Goal: Information Seeking & Learning: Compare options

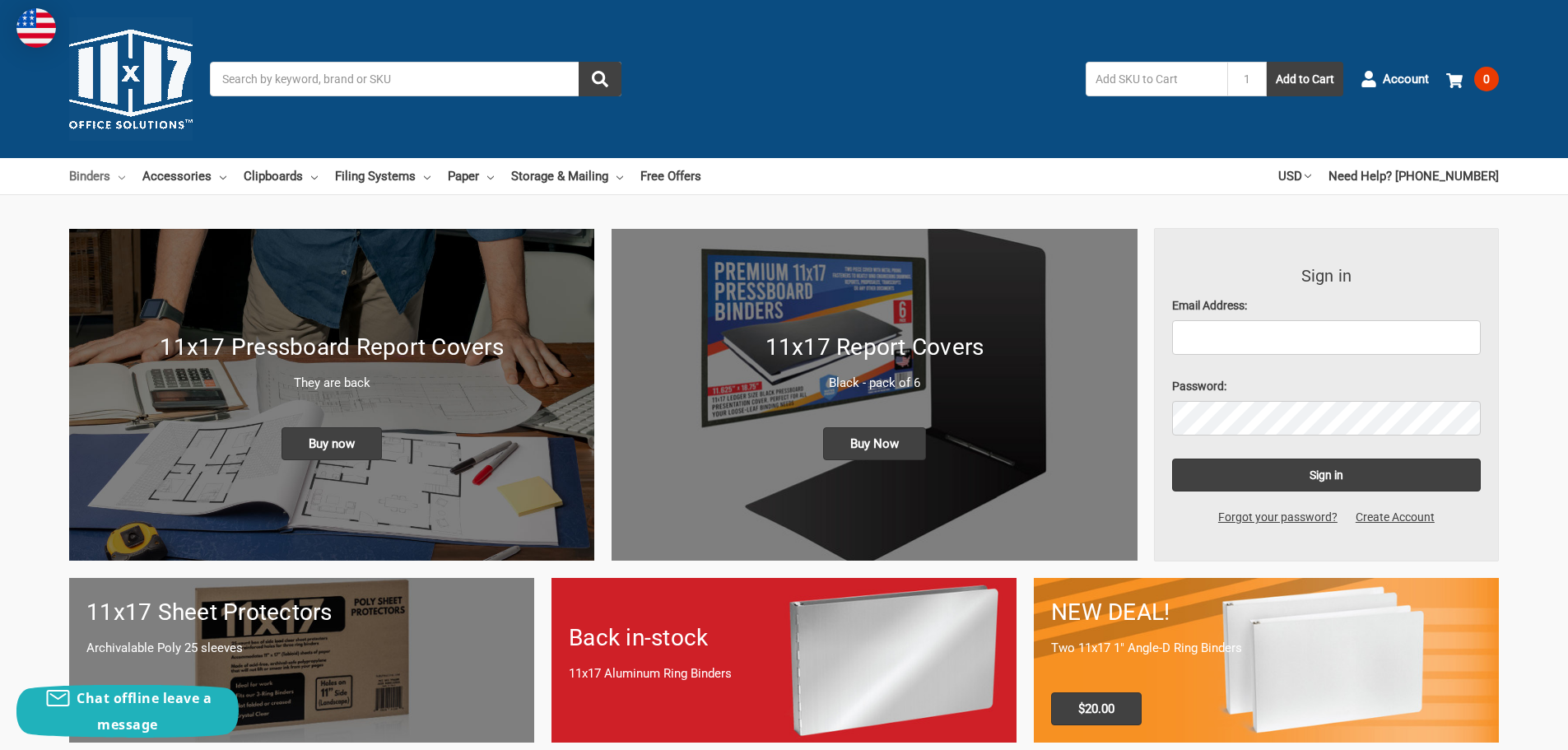
click at [90, 179] on link "Binders" at bounding box center [97, 176] width 56 height 36
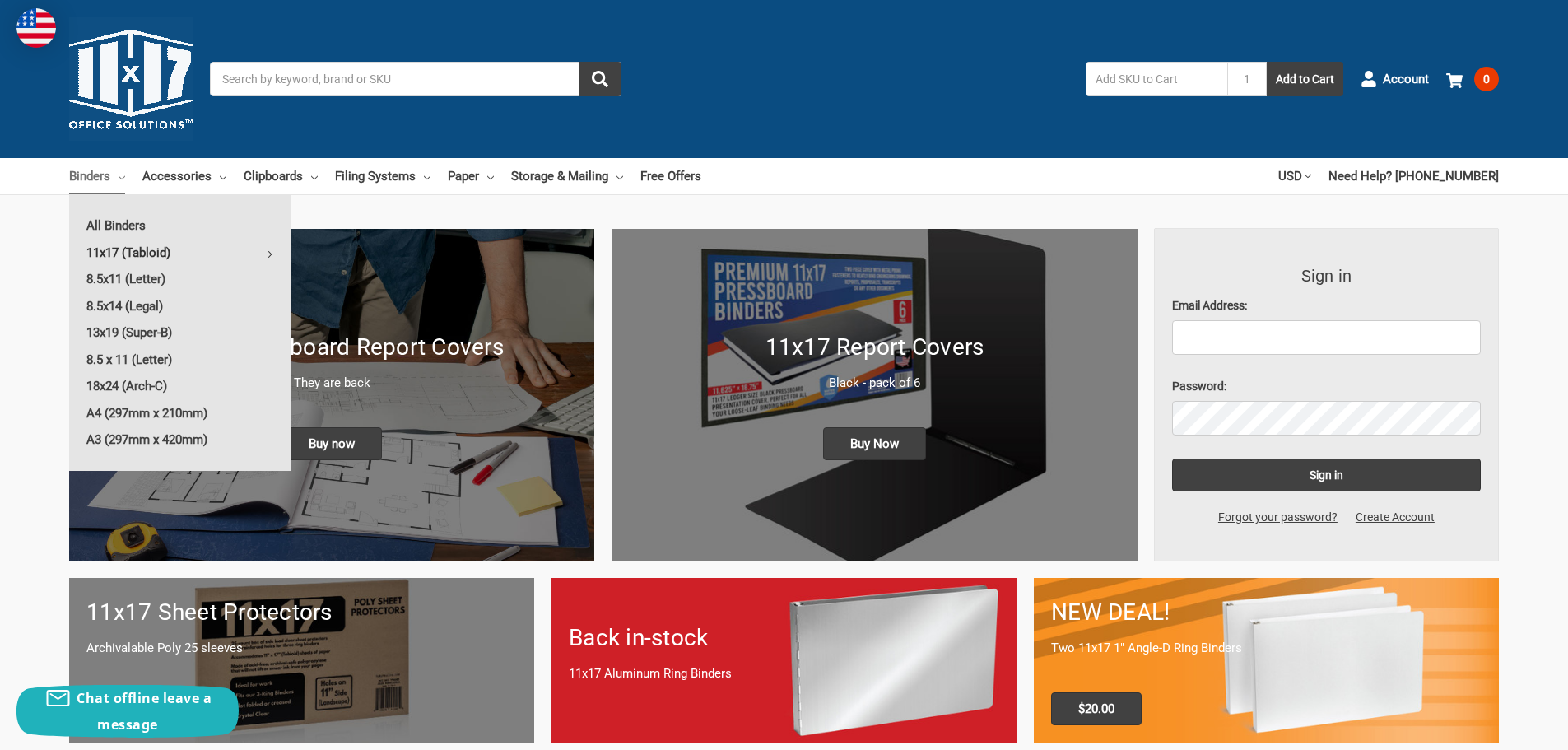
click at [128, 250] on link "11x17 (Tabloid)" at bounding box center [179, 253] width 221 height 27
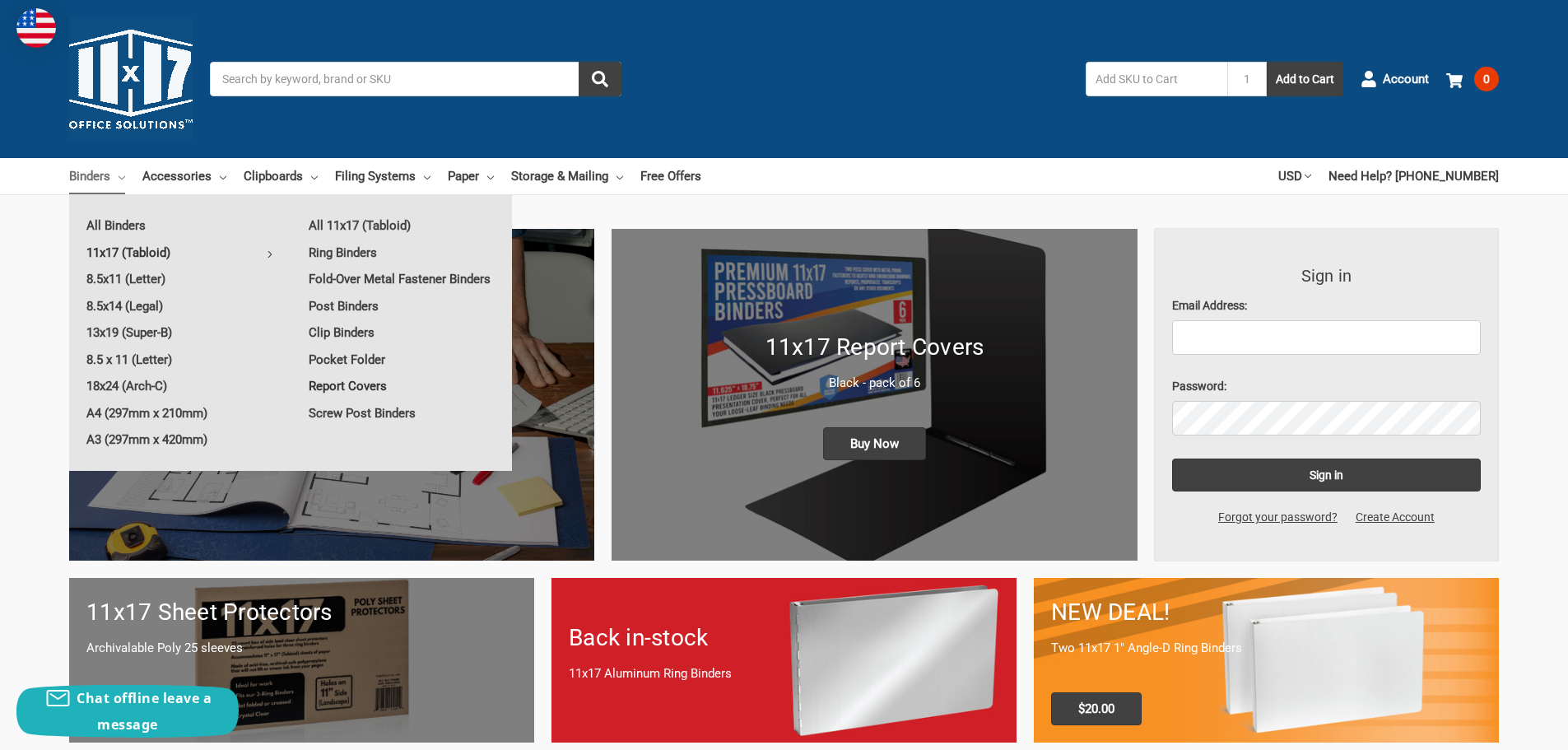
click at [370, 387] on link "Report Covers" at bounding box center [401, 387] width 220 height 27
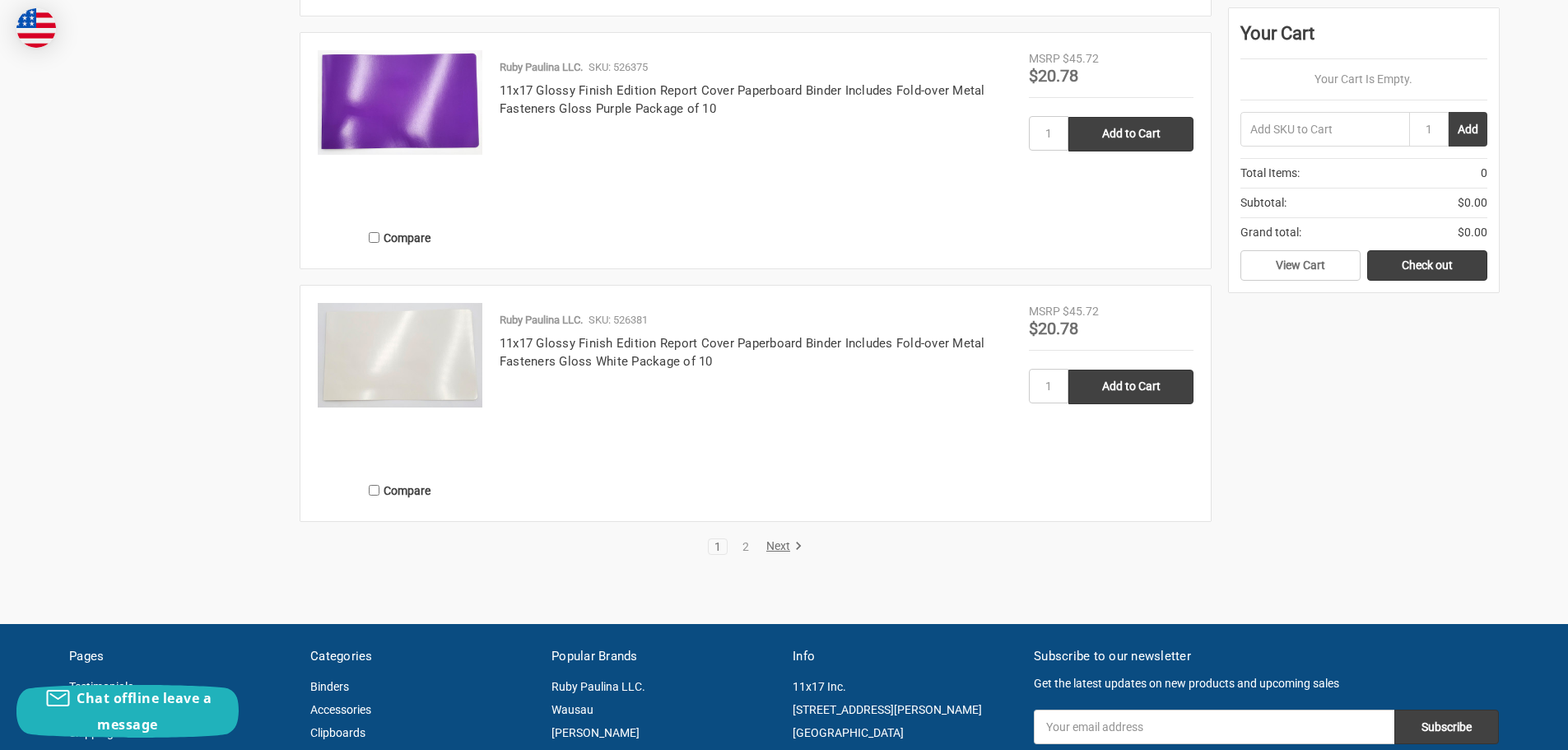
scroll to position [2636, 0]
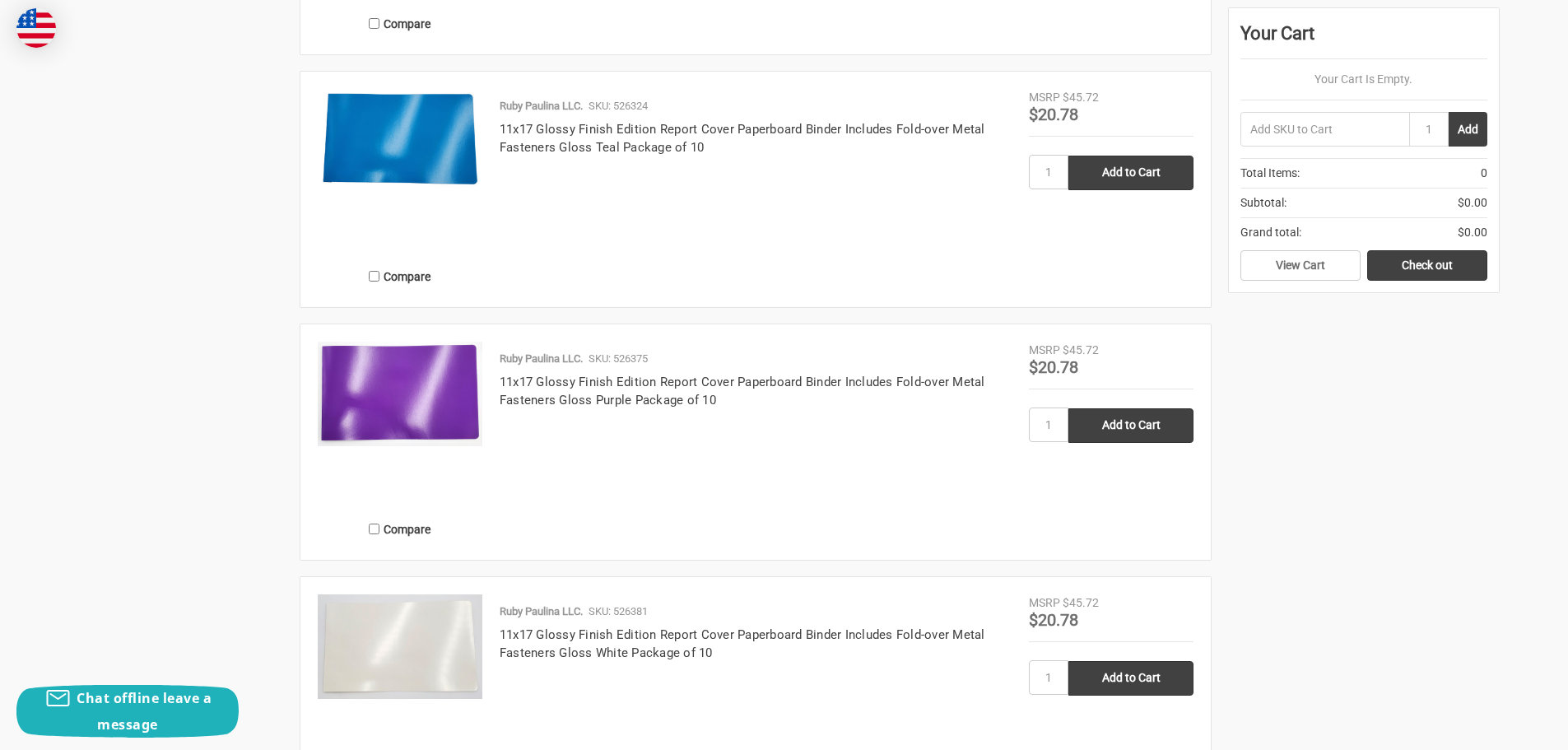
click at [426, 386] on img at bounding box center [400, 394] width 165 height 104
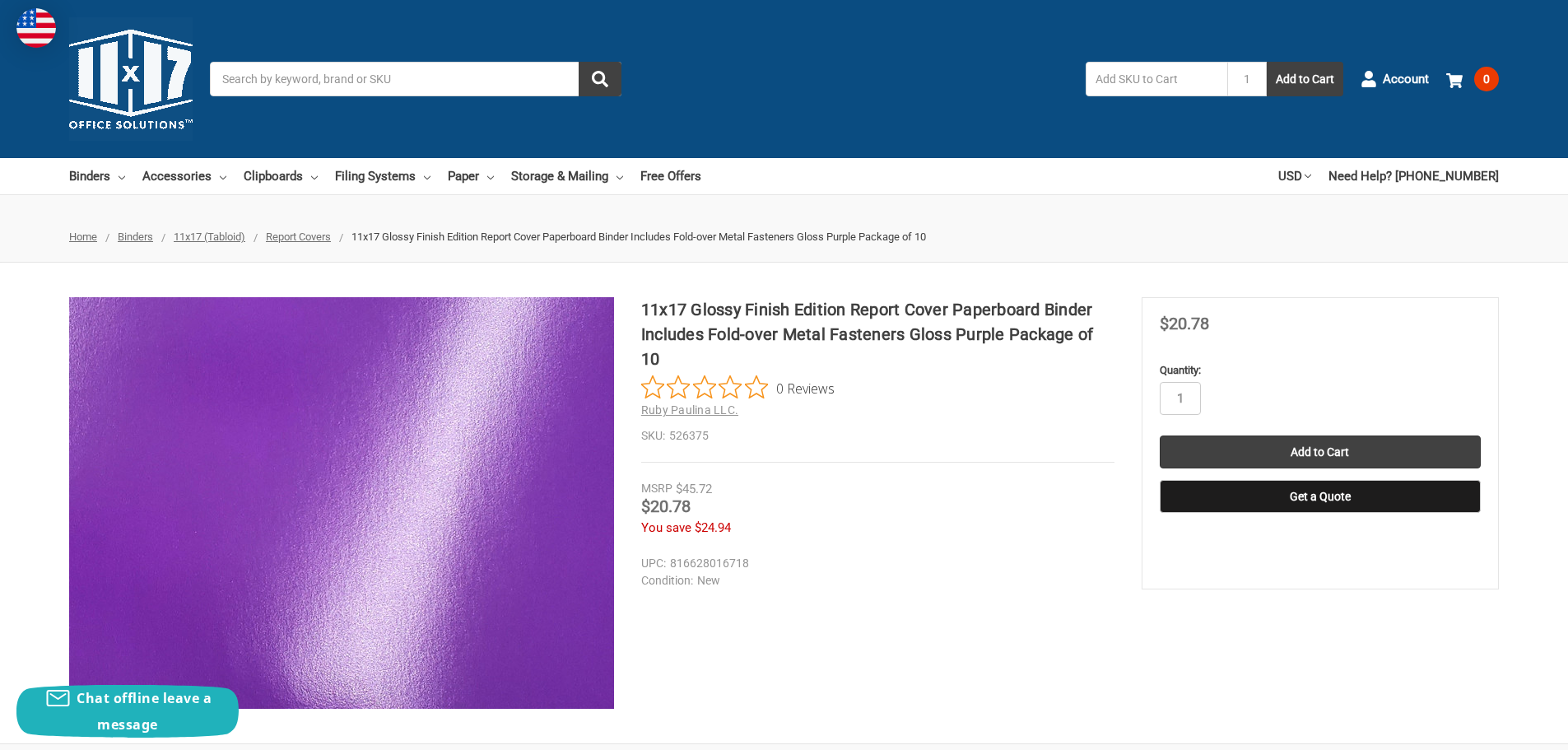
scroll to position [220, 0]
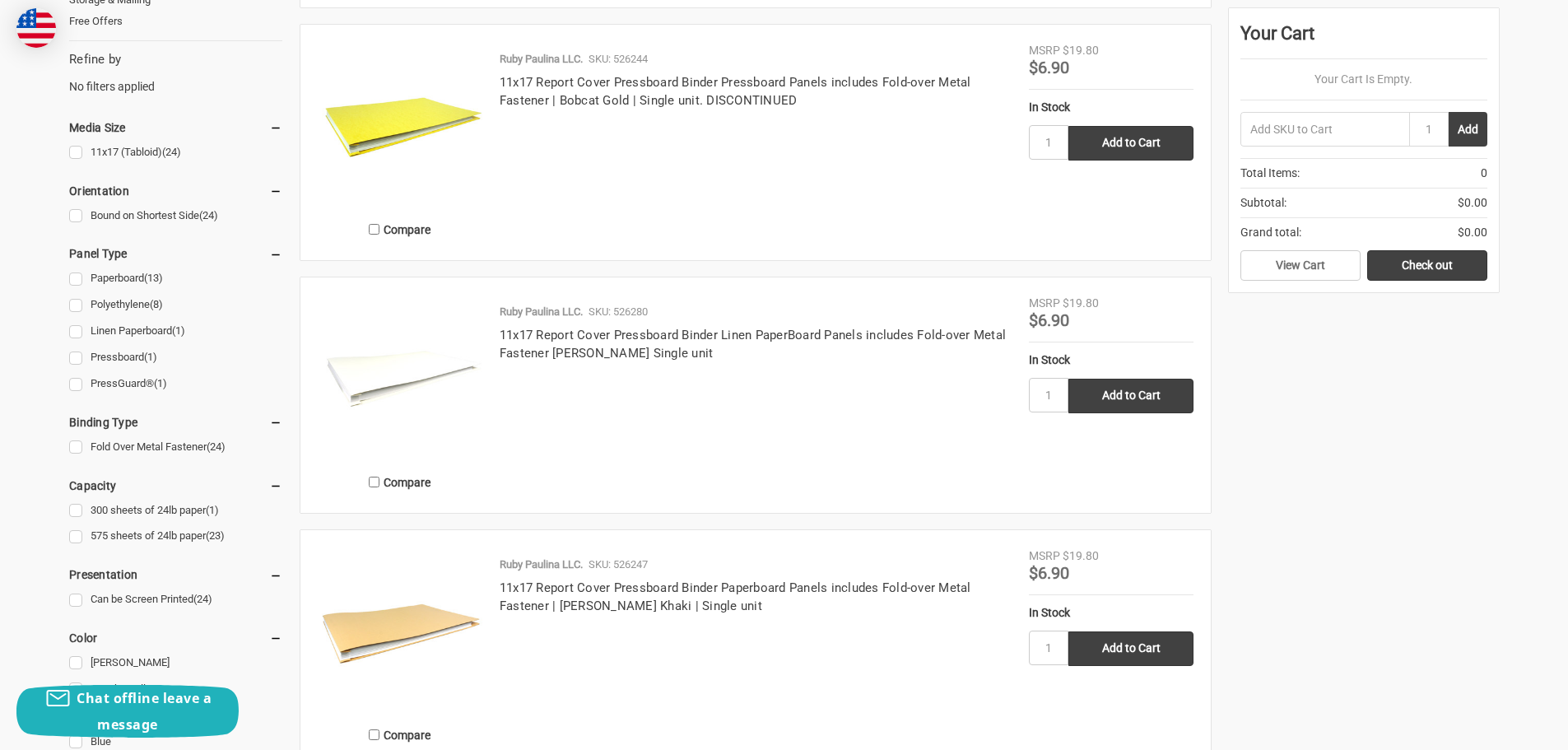
scroll to position [659, 0]
click at [76, 511] on link "300 sheets of 24lb paper (1)" at bounding box center [175, 511] width 213 height 22
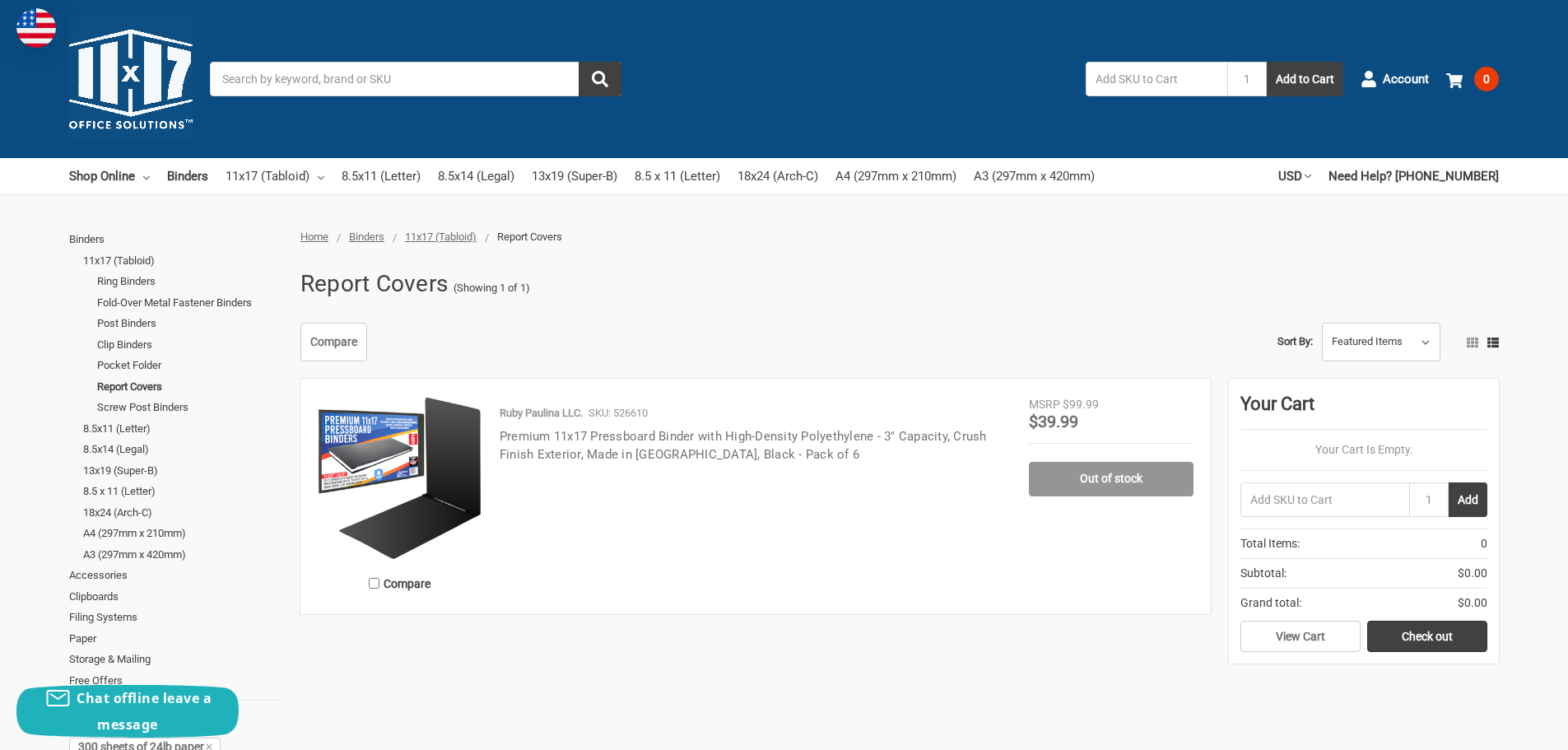
click at [643, 448] on link "Premium 11x17 Pressboard Binder with High-Density Polyethylene - 3" Capacity, C…" at bounding box center [743, 445] width 487 height 34
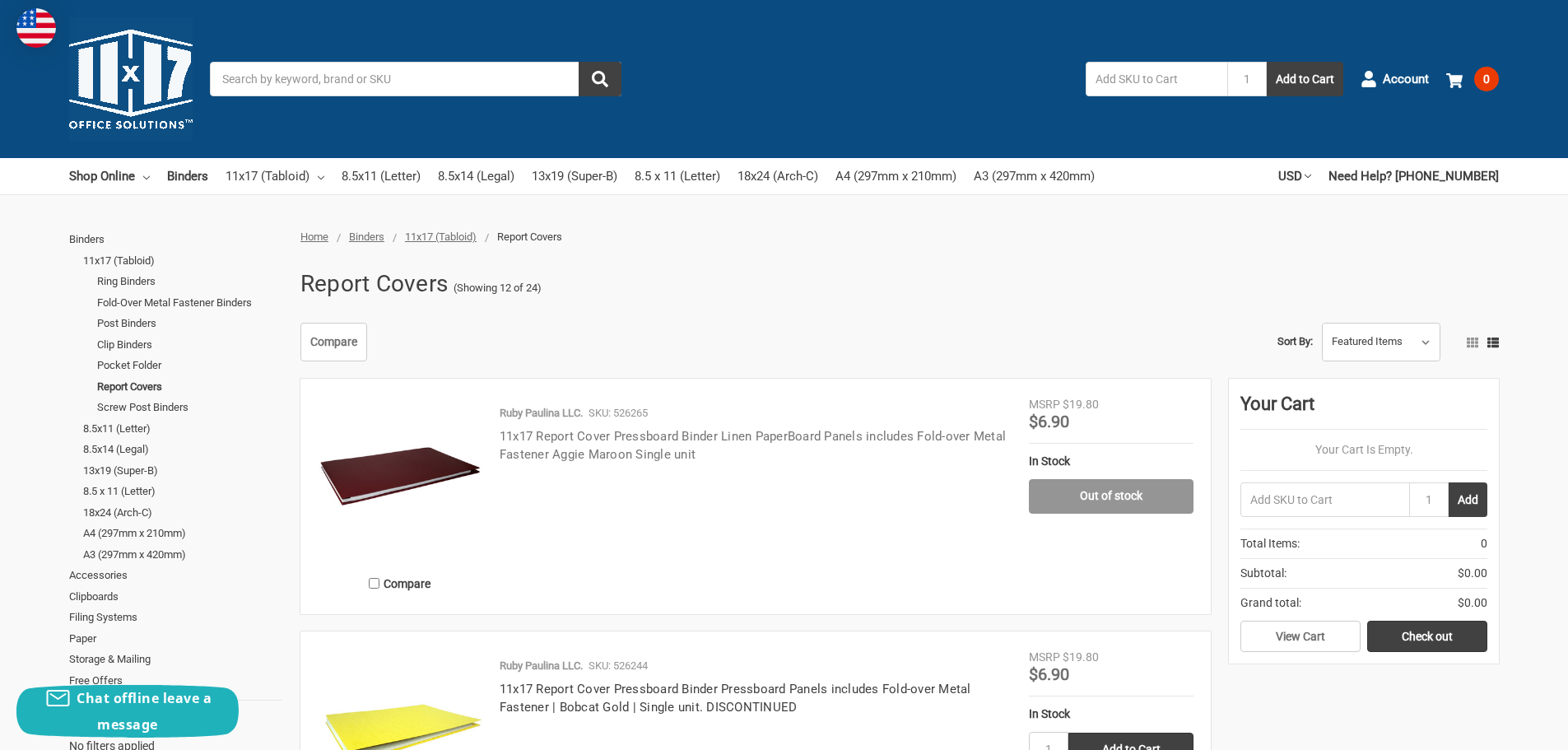
click at [577, 429] on link "11x17 Report Cover Pressboard Binder Linen PaperBoard Panels includes Fold-over…" at bounding box center [752, 445] width 506 height 34
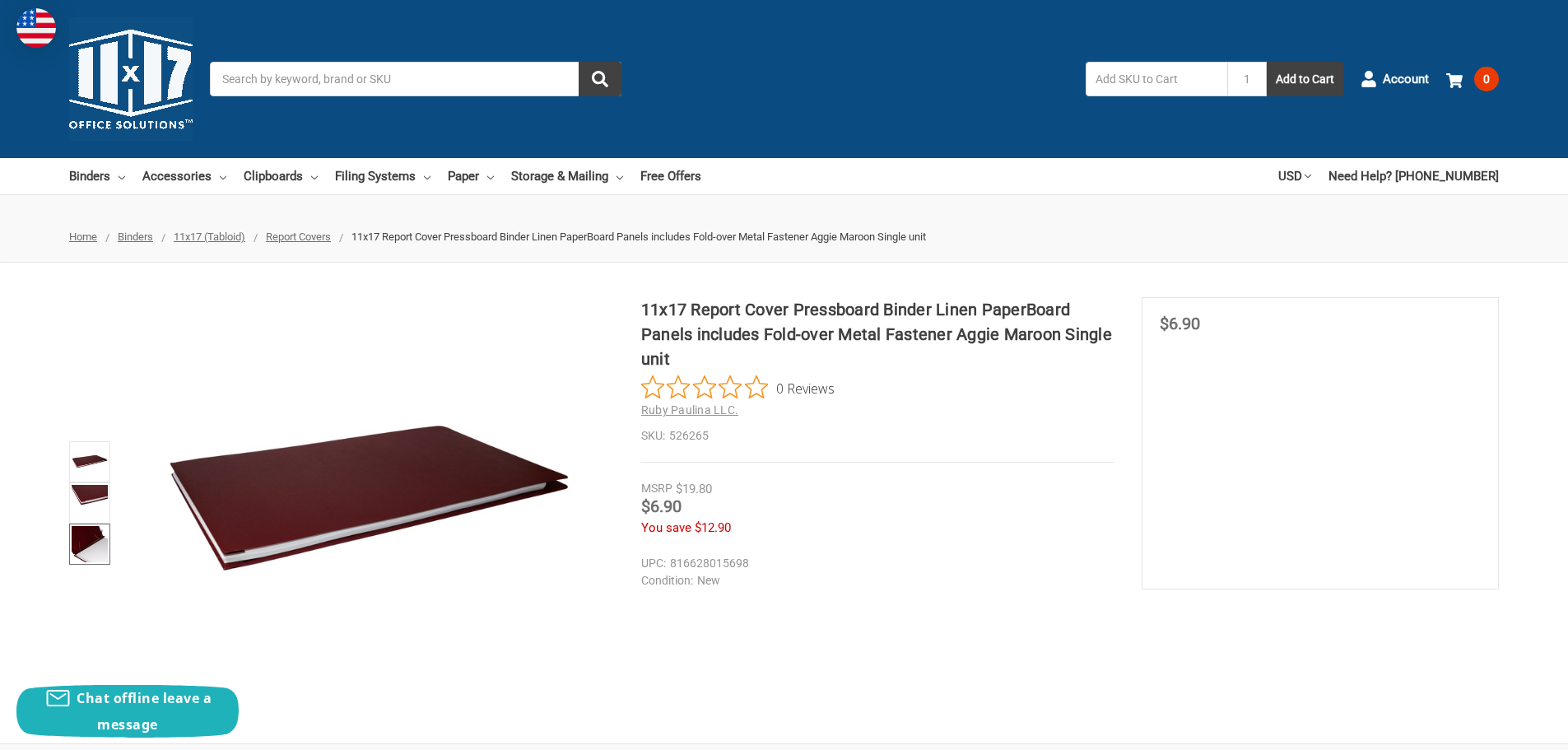
click at [90, 555] on img at bounding box center [90, 544] width 36 height 36
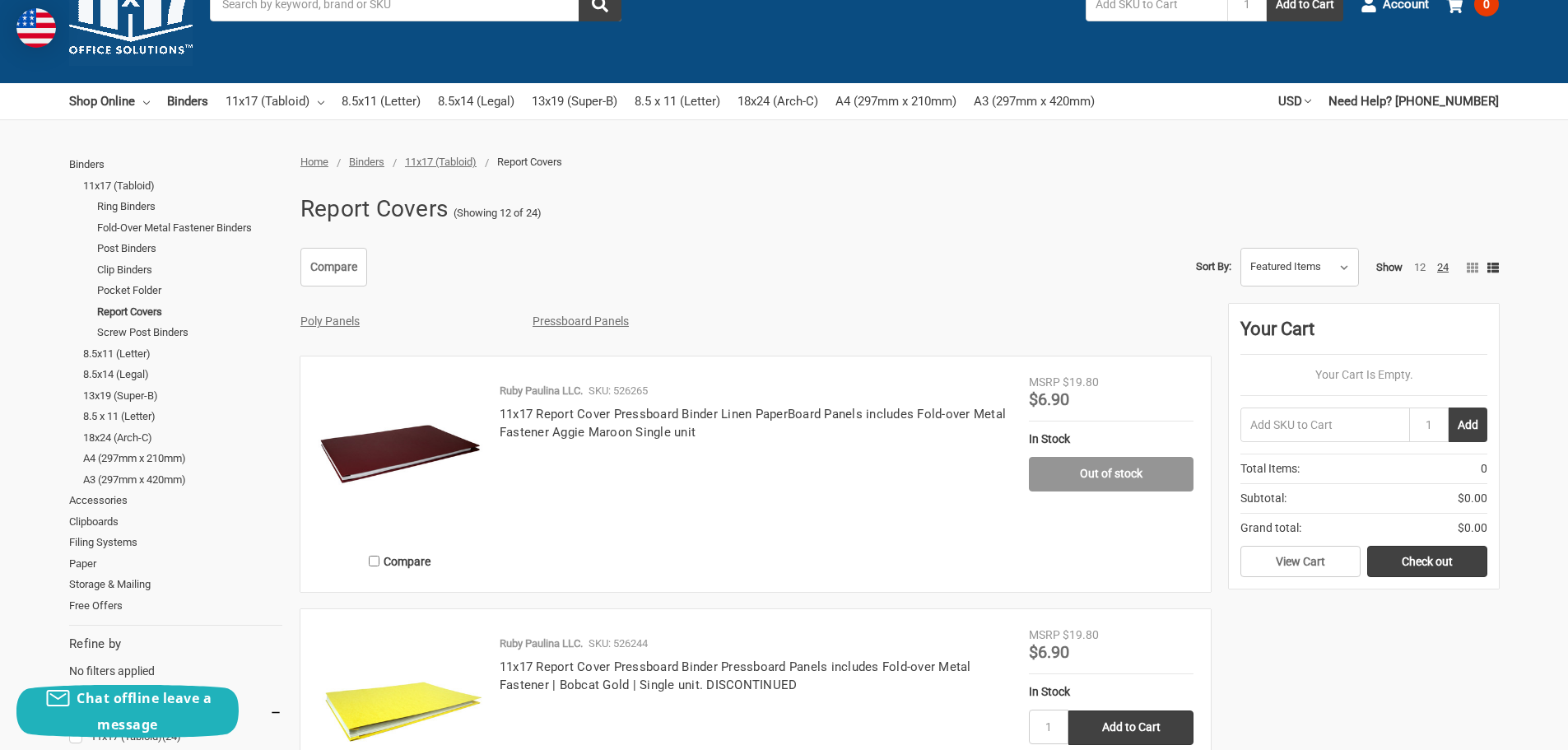
scroll to position [109, 0]
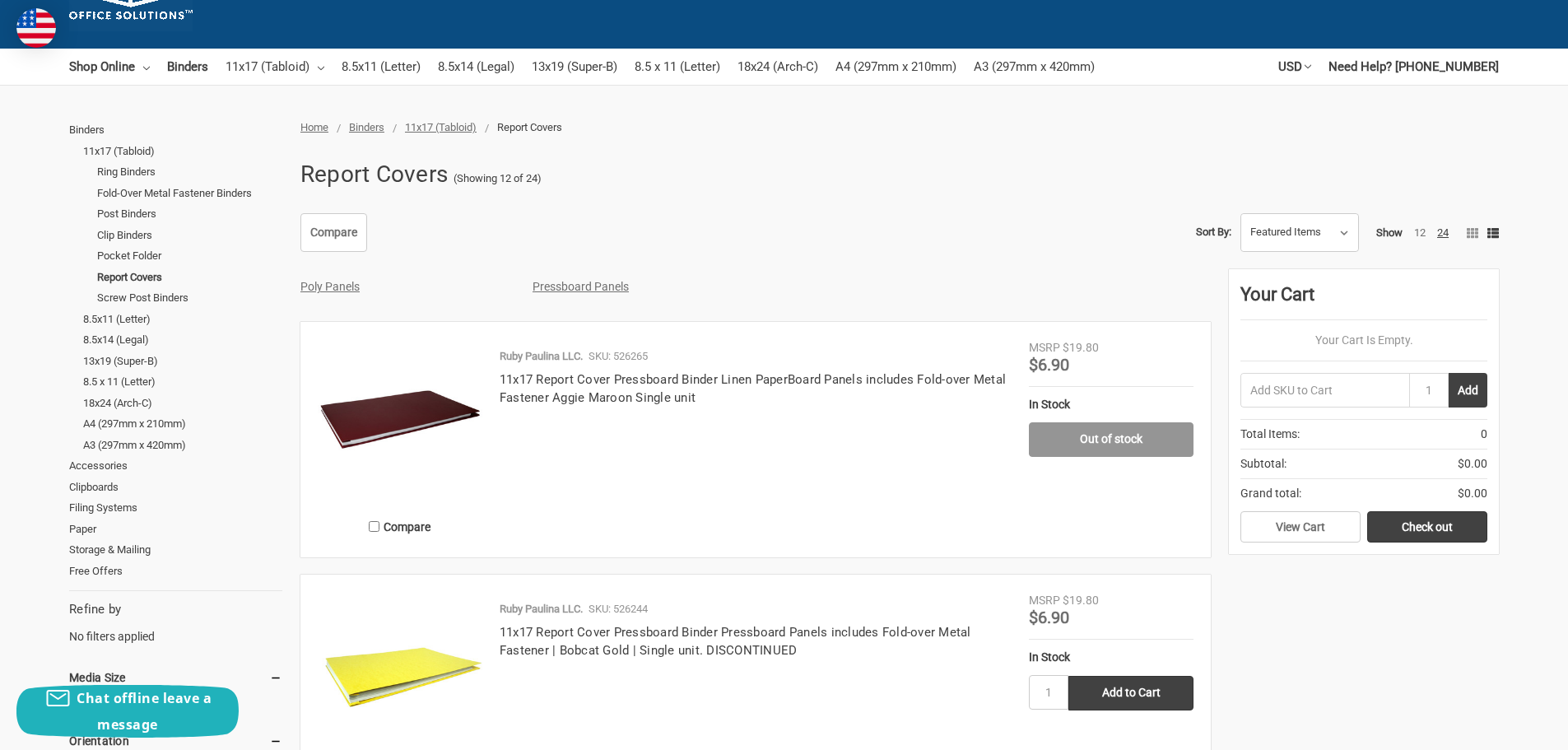
click at [431, 403] on img at bounding box center [400, 421] width 165 height 165
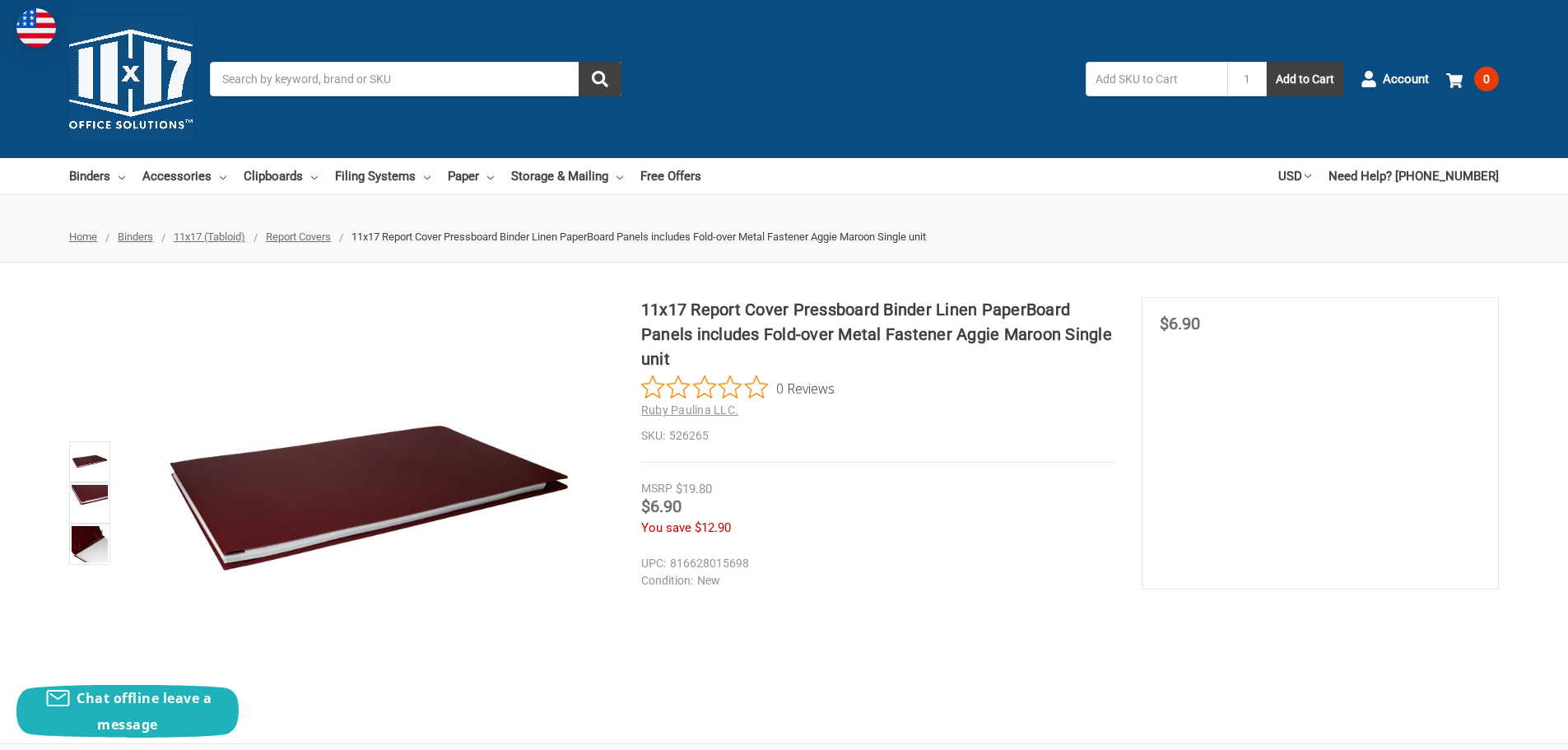
click at [298, 239] on span "Report Covers" at bounding box center [299, 237] width 65 height 12
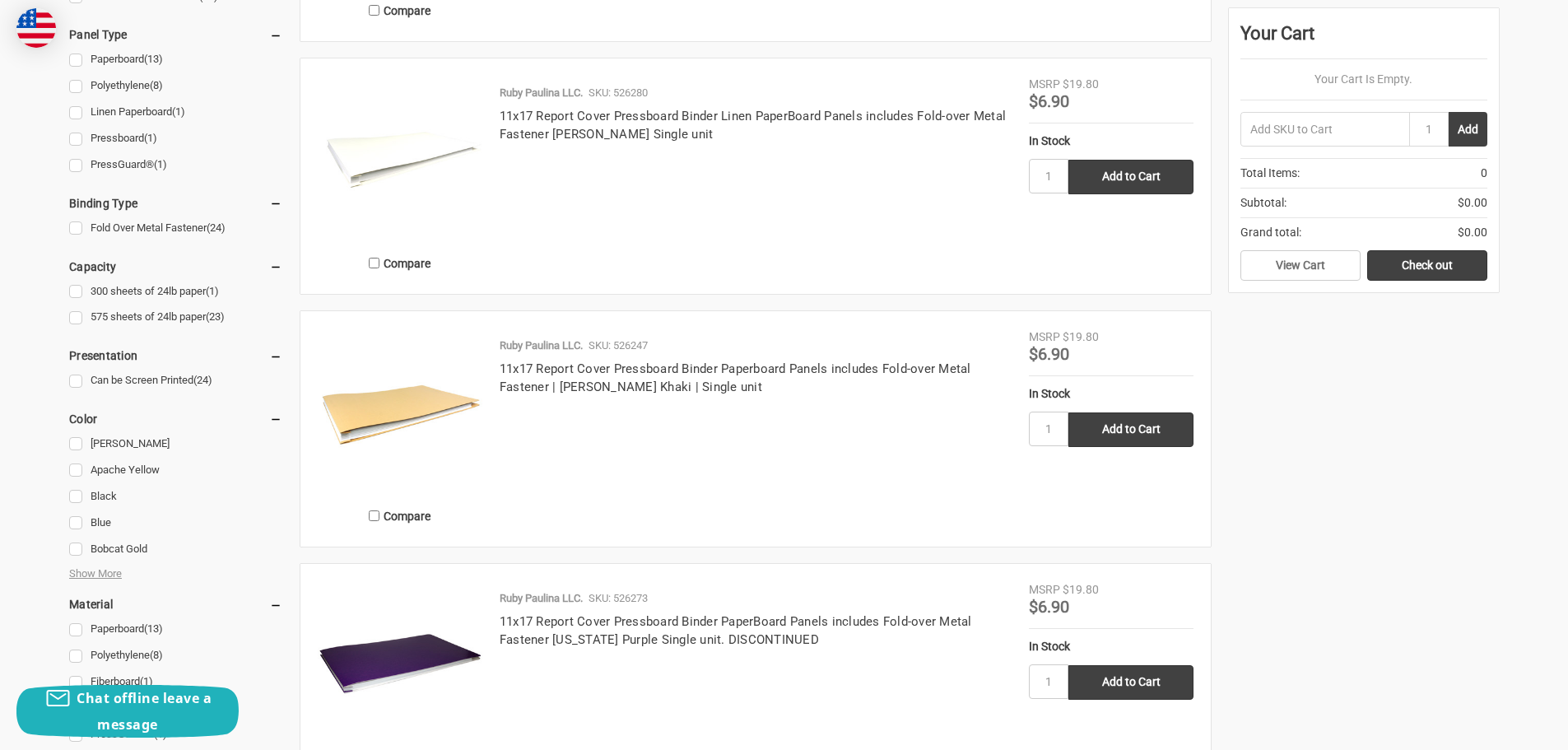
scroll to position [659, 0]
